Goal: Information Seeking & Learning: Learn about a topic

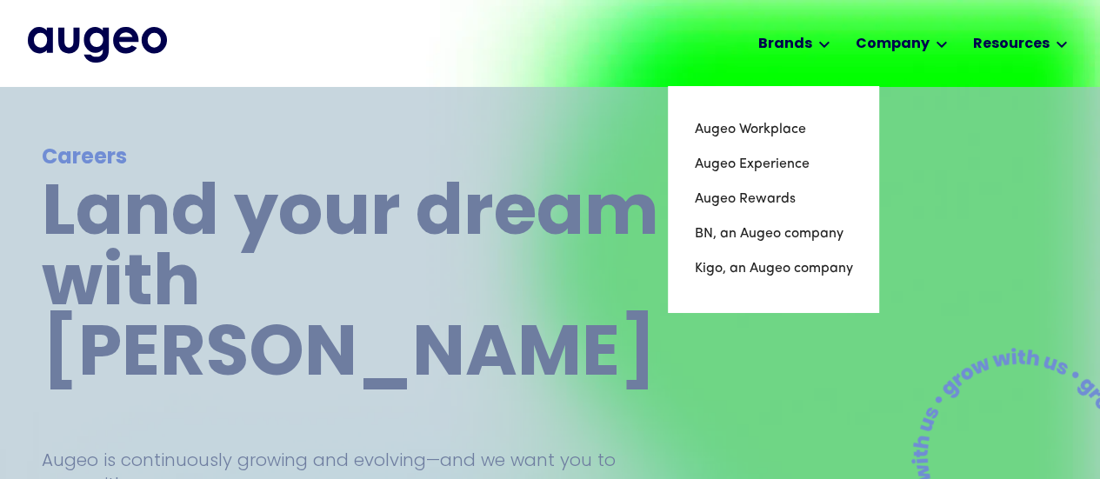
click at [830, 39] on div at bounding box center [824, 44] width 12 height 21
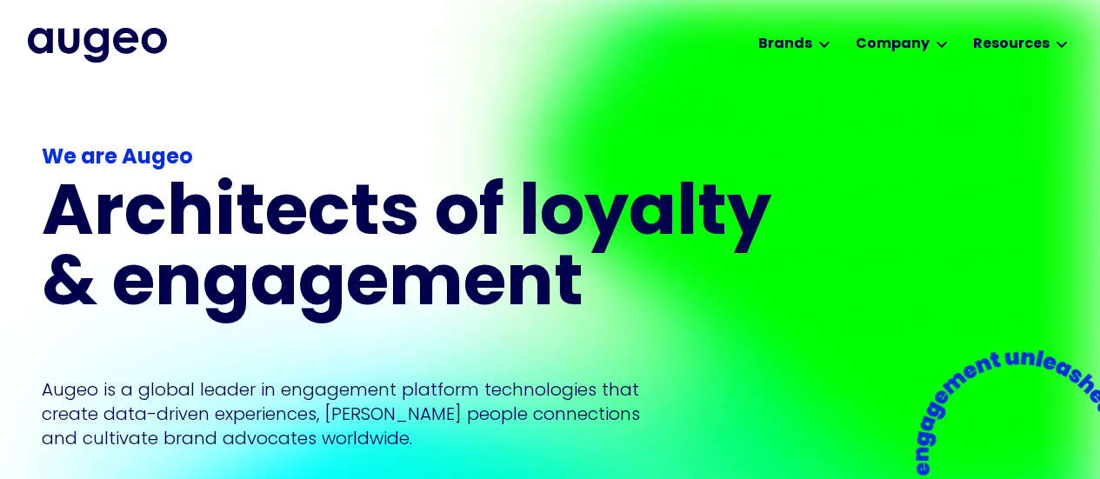
click at [464, 404] on p "Augeo is a global leader in engagement platform technologies that create data-d…" at bounding box center [341, 413] width 598 height 73
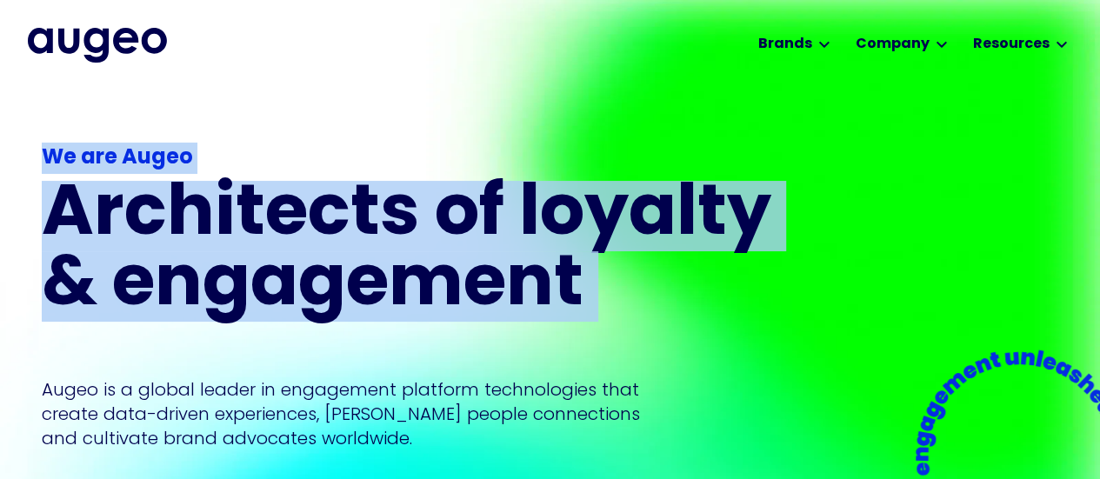
click at [464, 404] on p "Augeo is a global leader in engagement platform technologies that create data-d…" at bounding box center [341, 413] width 598 height 73
copy div "We are Augeo Architects of loyalty & engagement"
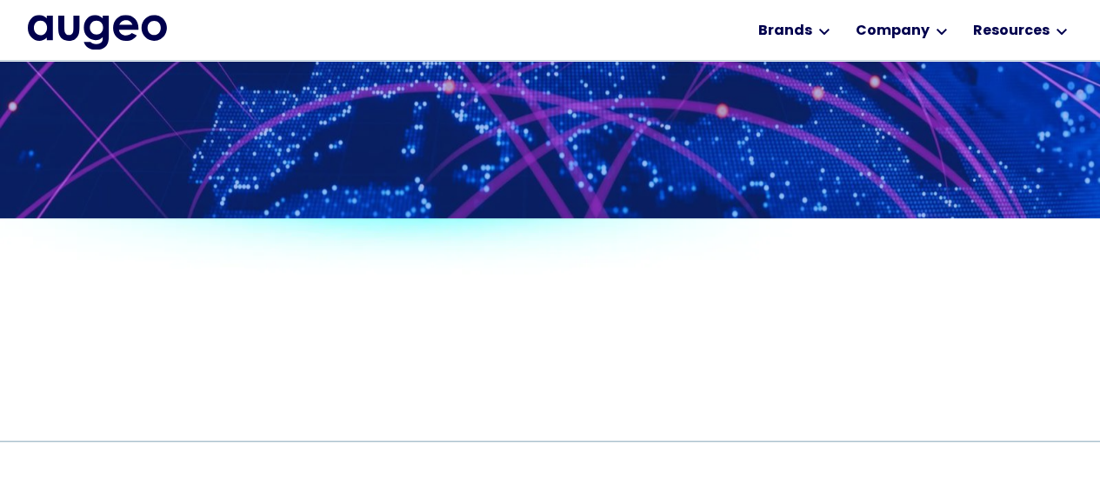
scroll to position [1257, 0]
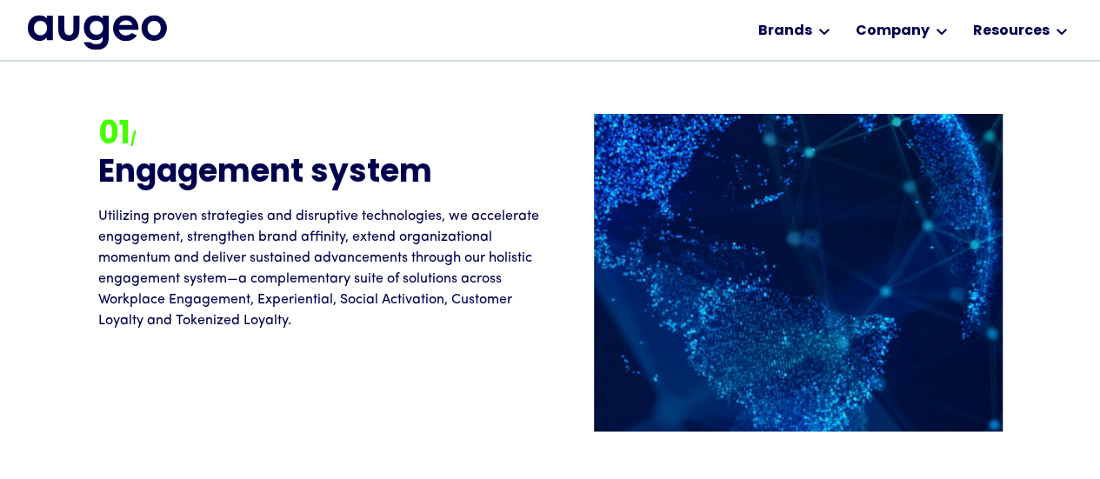
click at [279, 253] on p "Utilizing proven strategies and disruptive technologies, we accelerate engageme…" at bounding box center [324, 268] width 452 height 125
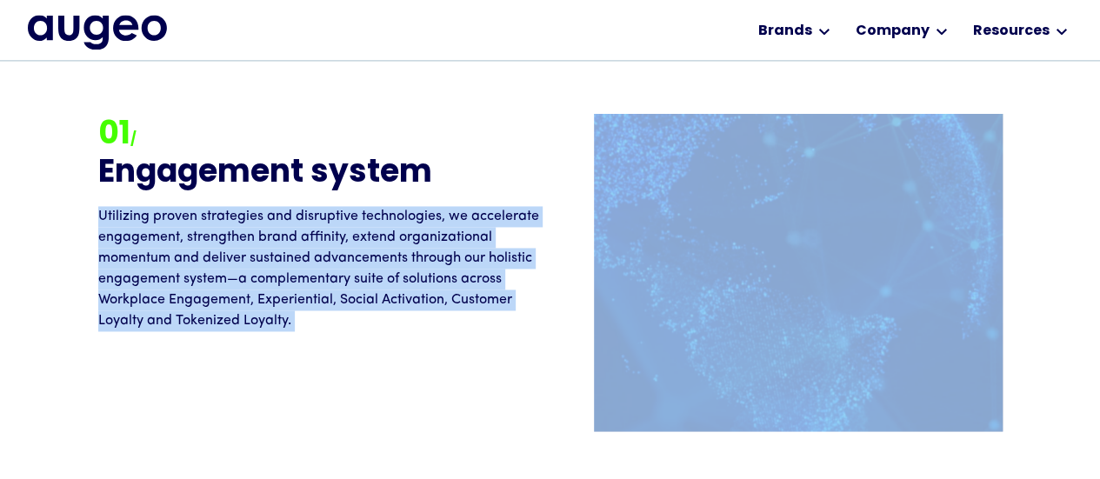
click at [279, 253] on p "Utilizing proven strategies and disruptive technologies, we accelerate engageme…" at bounding box center [324, 268] width 452 height 125
copy div "Utilizing proven strategies and disruptive technologies, we accelerate engageme…"
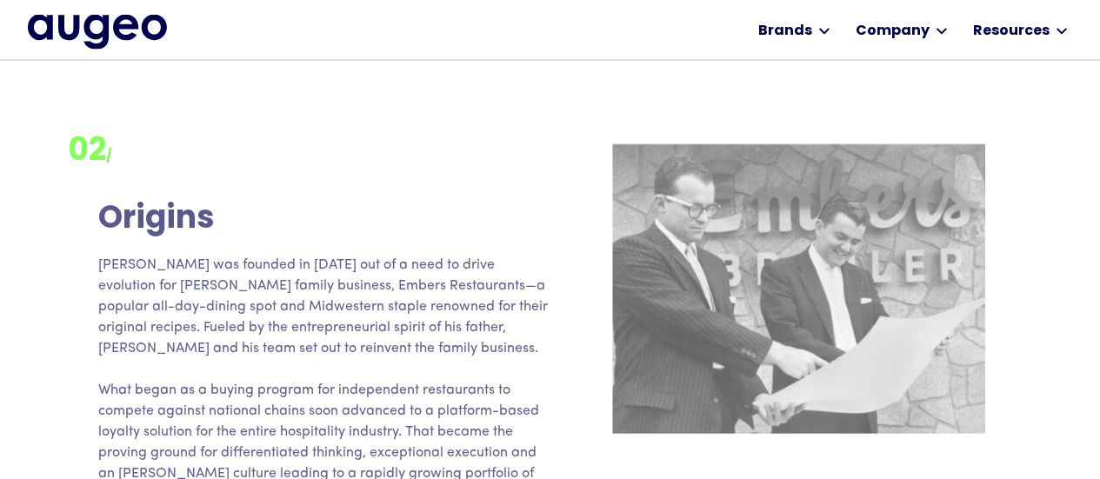
scroll to position [2095, 0]
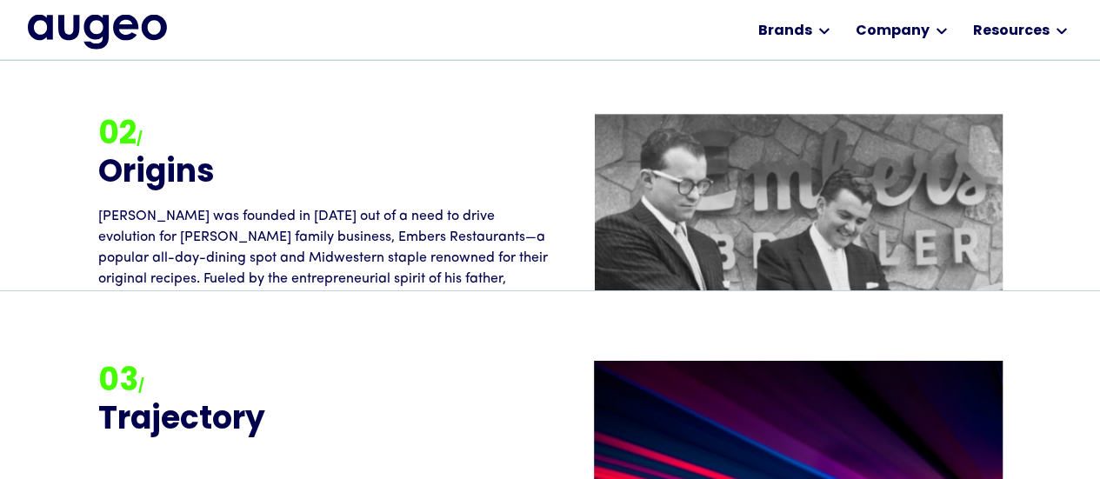
click at [427, 247] on p "[PERSON_NAME] was founded in [DATE] out of a need to drive evolution for [PERSO…" at bounding box center [324, 414] width 452 height 417
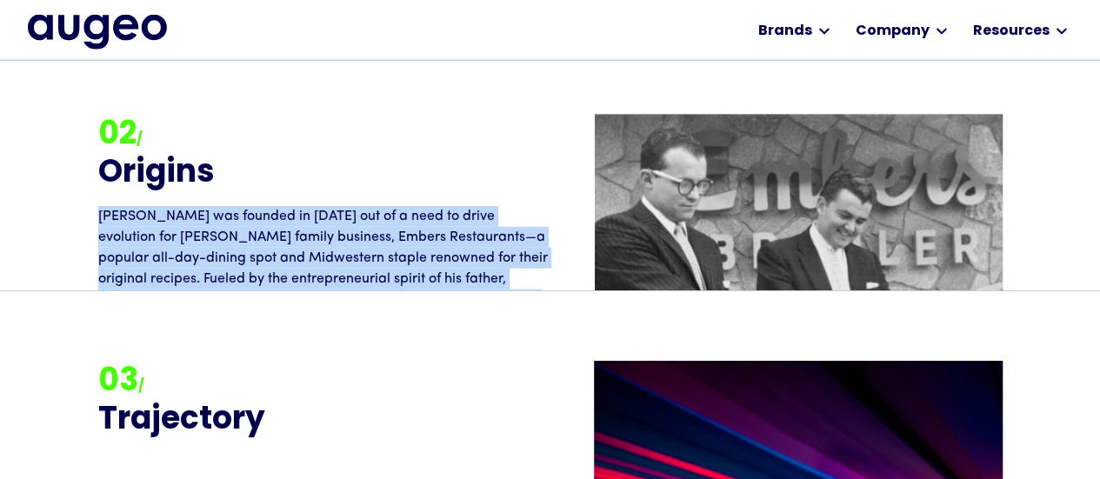
click at [427, 247] on p "[PERSON_NAME] was founded in [DATE] out of a need to drive evolution for [PERSO…" at bounding box center [324, 414] width 452 height 417
copy p "[PERSON_NAME] was founded in [DATE] out of a need to drive evolution for [PERSO…"
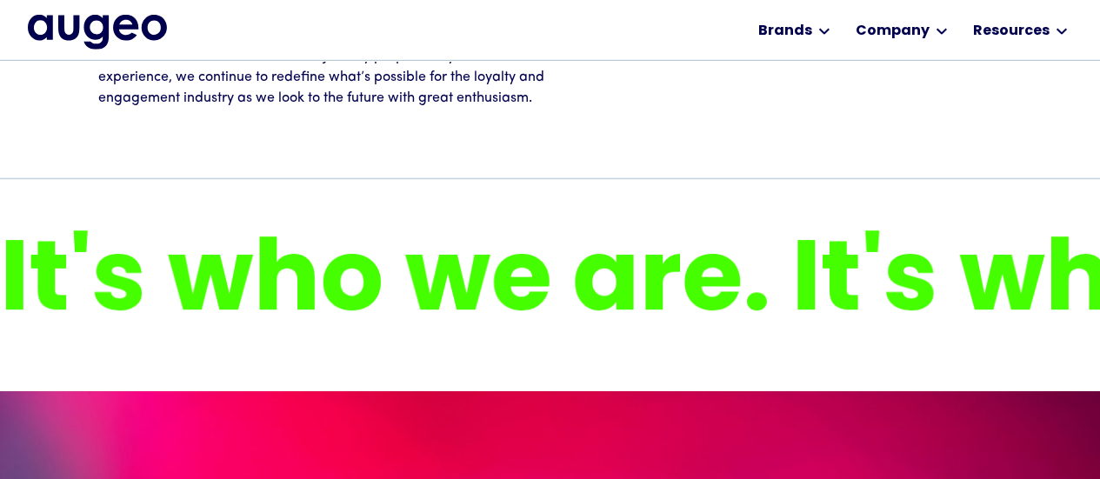
scroll to position [2730, 0]
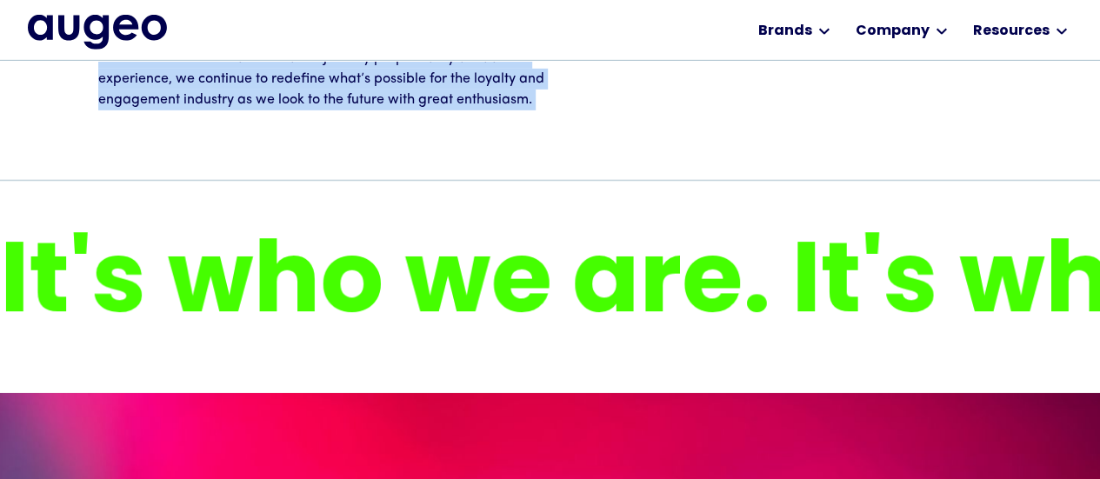
copy div "As we reflect on our transformative journey propelled by decades of experience,…"
